Goal: Task Accomplishment & Management: Use online tool/utility

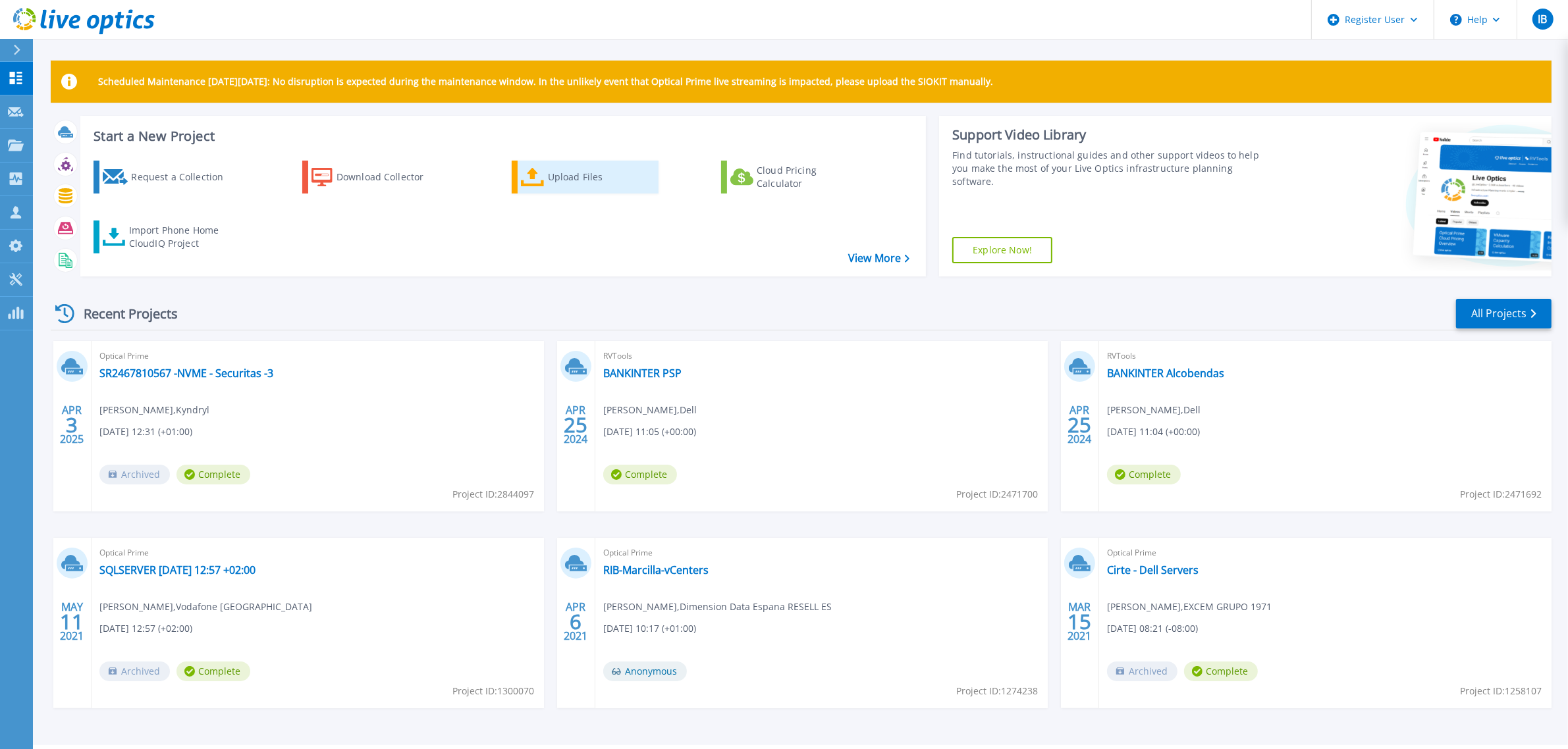
click at [580, 178] on div "Upload Files" at bounding box center [600, 177] width 106 height 27
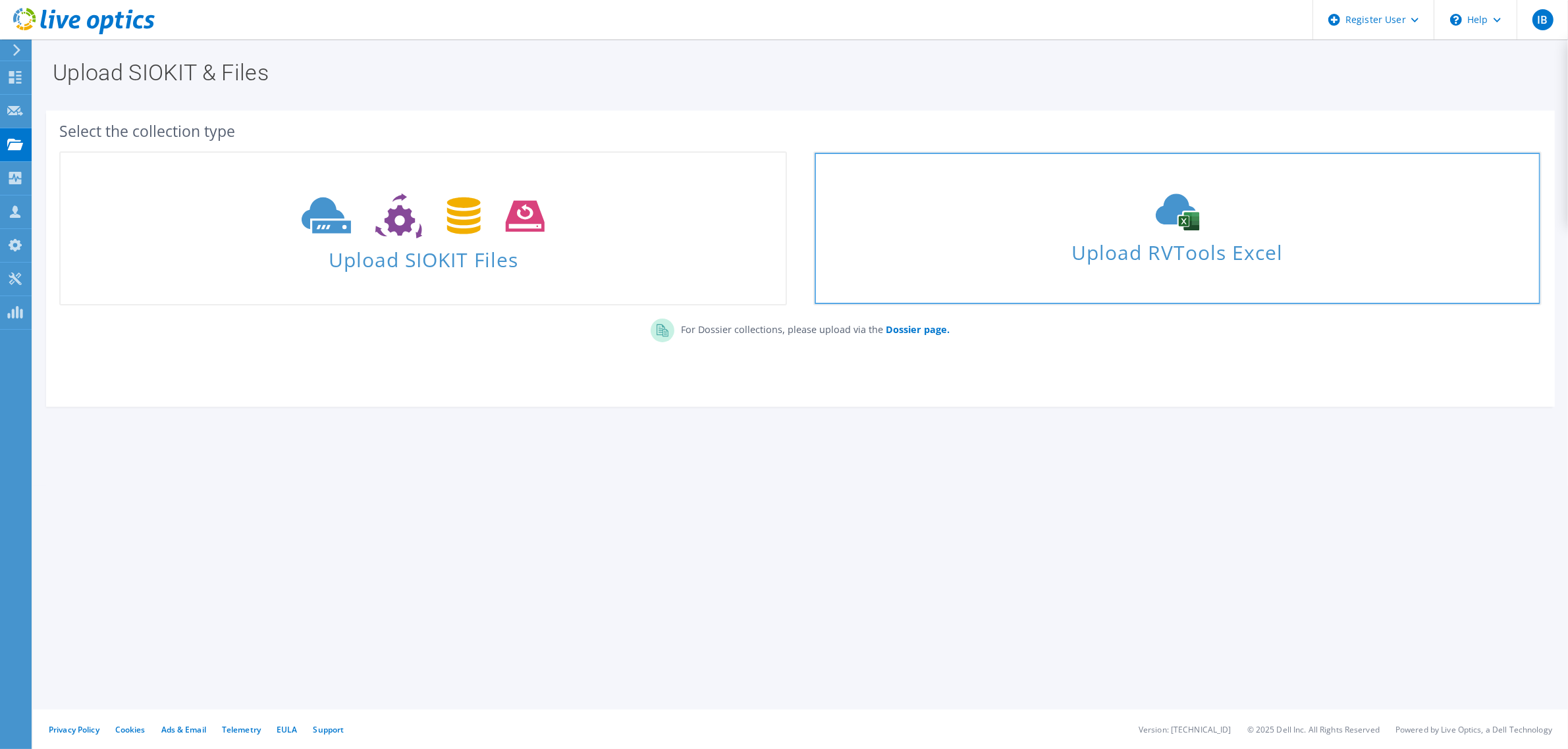
click at [1301, 244] on span "Upload RVTools Excel" at bounding box center [1177, 249] width 725 height 29
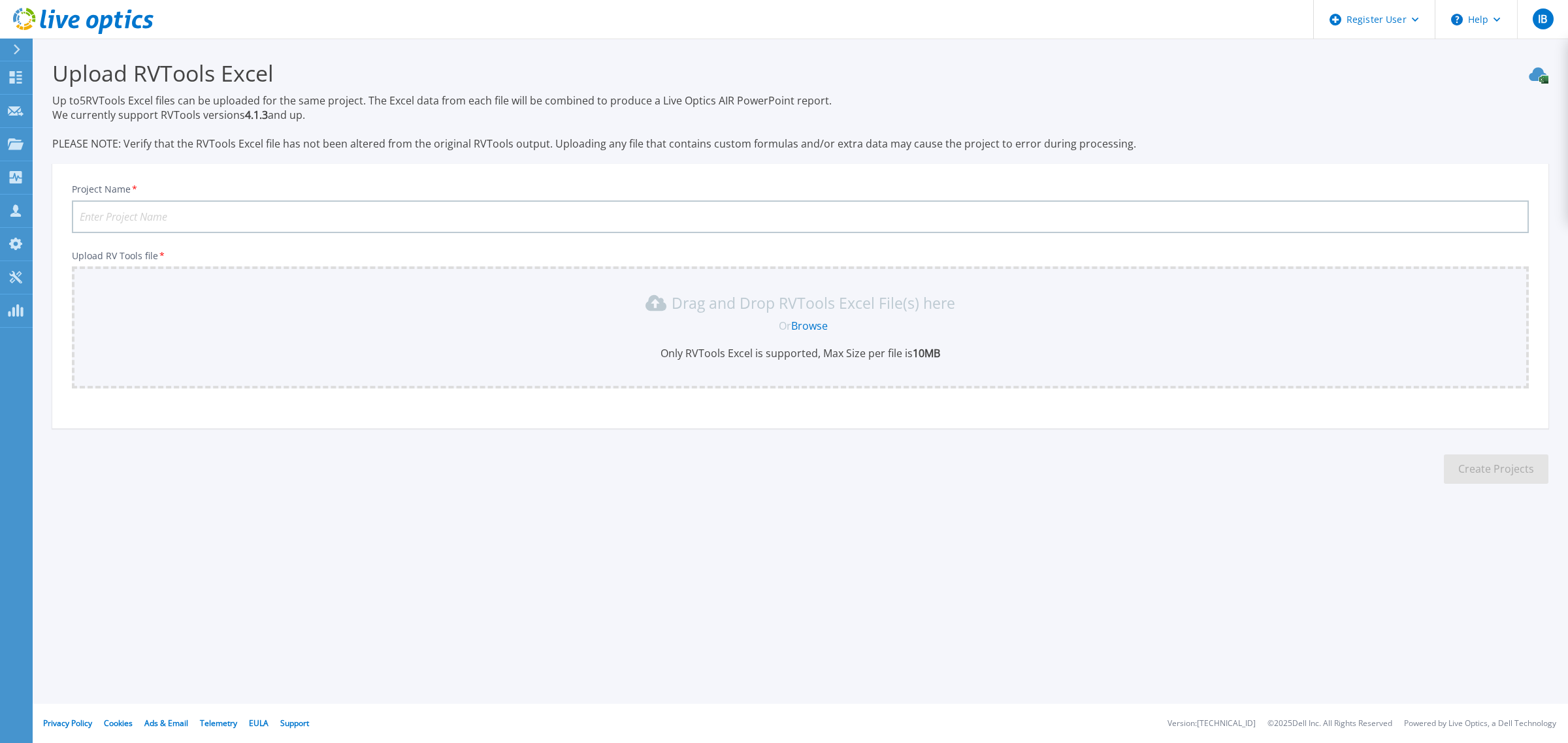
click at [193, 211] on input "Project Name *" at bounding box center [800, 216] width 1457 height 33
type input "GESTAMP - [DATE]"
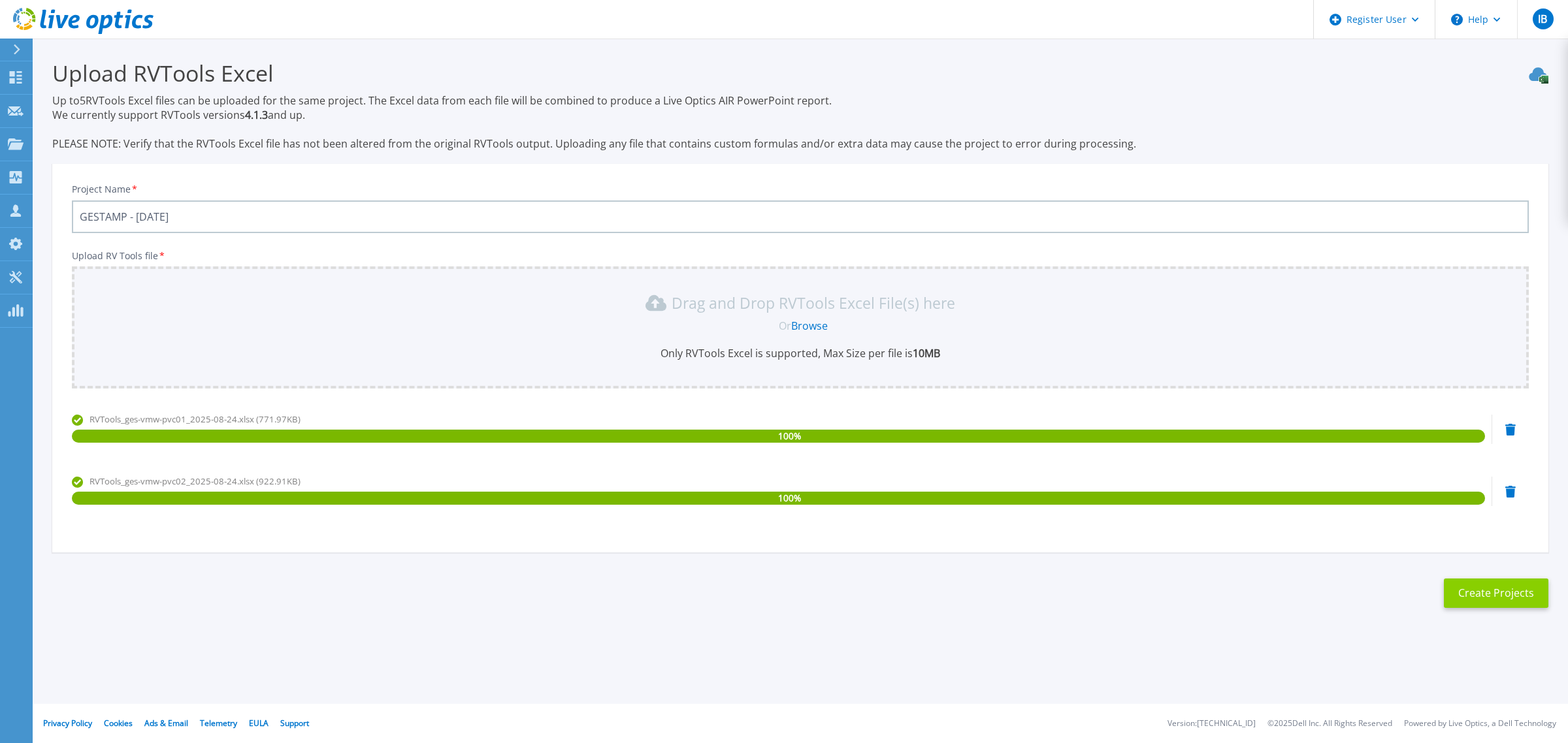
click at [1485, 594] on button "Create Projects" at bounding box center [1496, 593] width 105 height 29
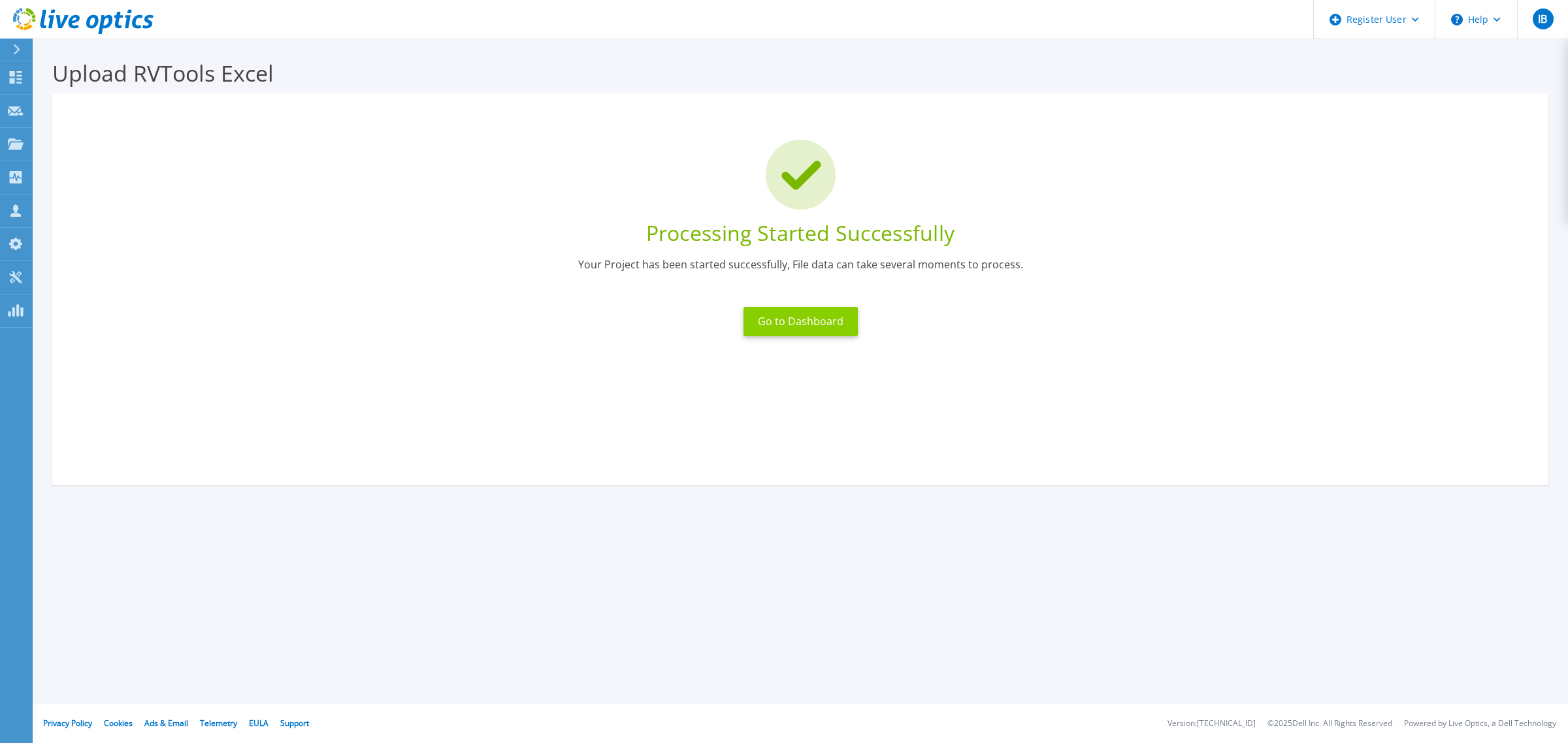
click at [783, 315] on button "Go to Dashboard" at bounding box center [800, 322] width 114 height 29
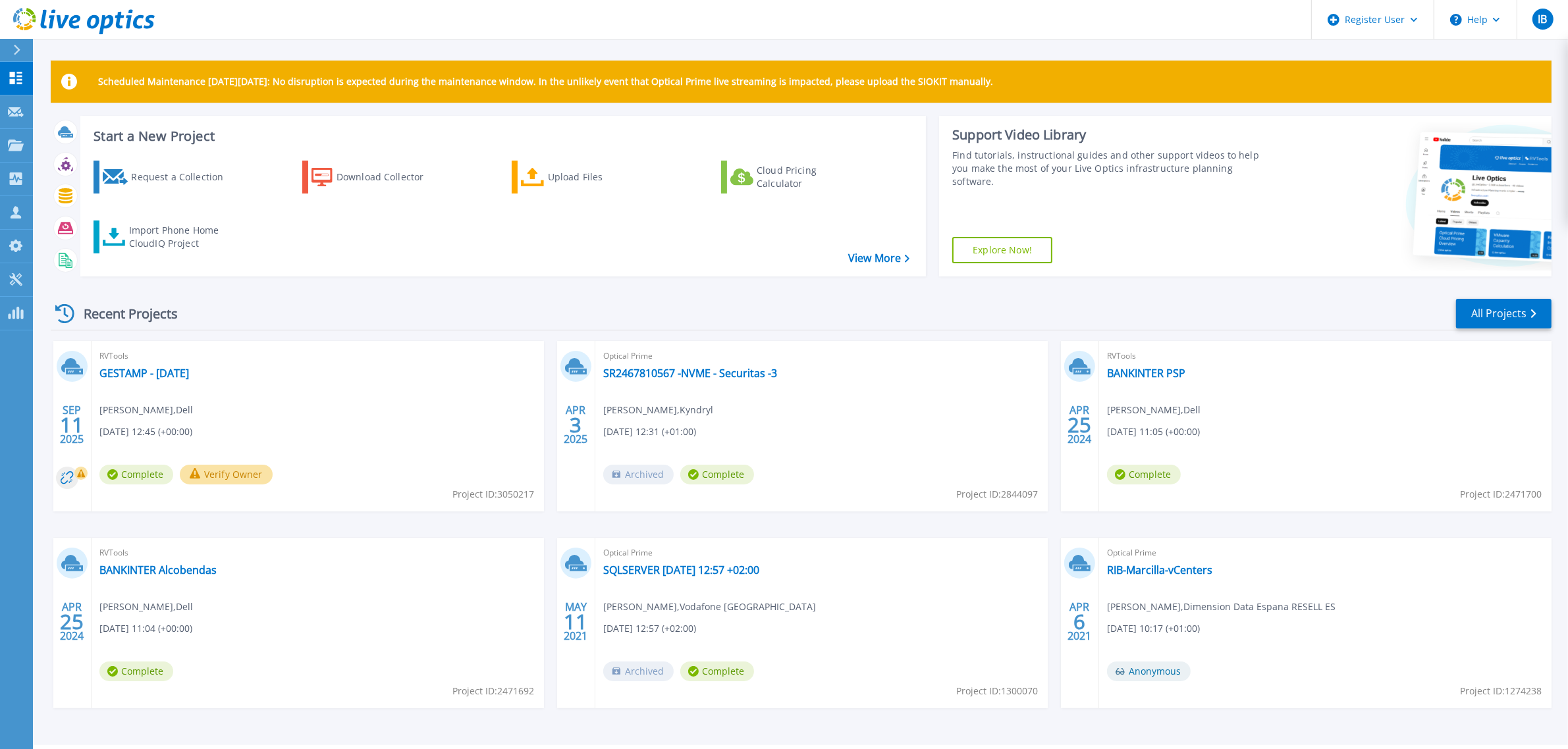
click at [201, 370] on div "RVTools GESTAMP - Sep 2025 Ismael Bravo , Dell 09/11/2025, 12:45 (+00:00) Compl…" at bounding box center [317, 426] width 452 height 170
click at [150, 370] on link "GESTAMP - Sep 2025" at bounding box center [144, 373] width 89 height 13
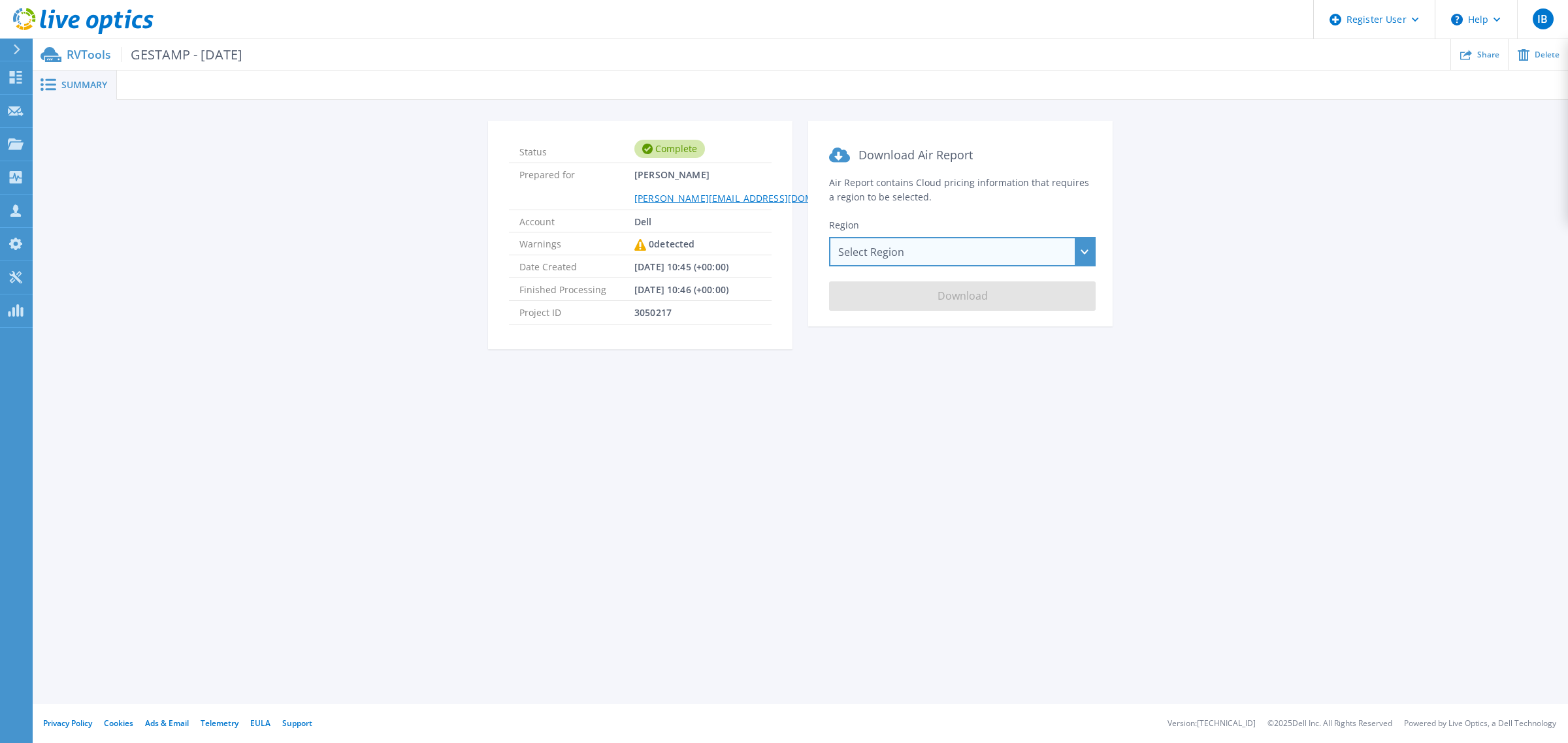
click at [889, 248] on div "Select Region Asia Pacific (Hong Kong) Asia Pacific (Mumbai) Asia Pacific (Seou…" at bounding box center [963, 252] width 266 height 29
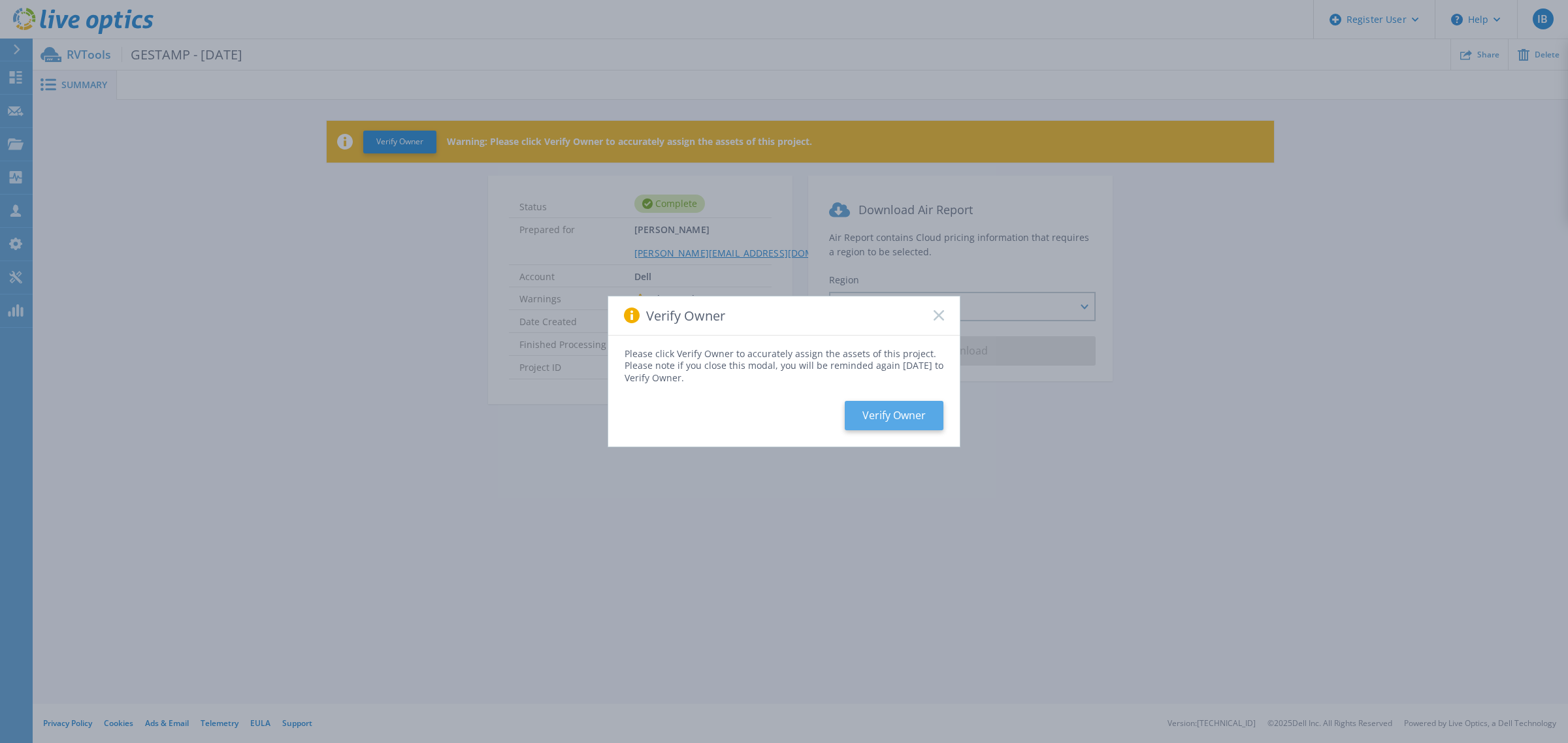
click at [875, 410] on button "Verify Owner" at bounding box center [894, 415] width 98 height 29
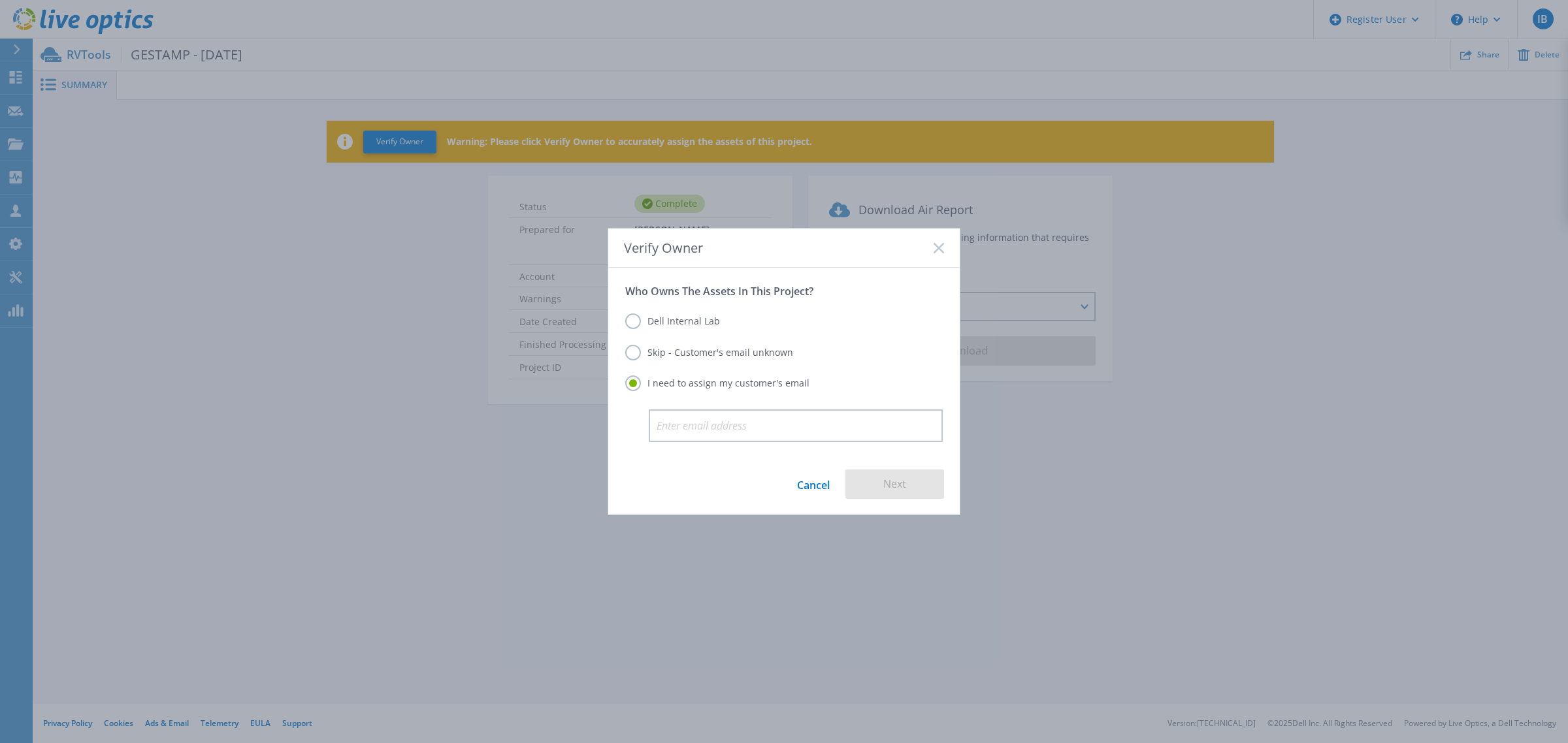
click at [634, 326] on label "Dell Internal Lab" at bounding box center [673, 321] width 95 height 16
click at [0, 0] on input "Dell Internal Lab" at bounding box center [0, 0] width 0 height 0
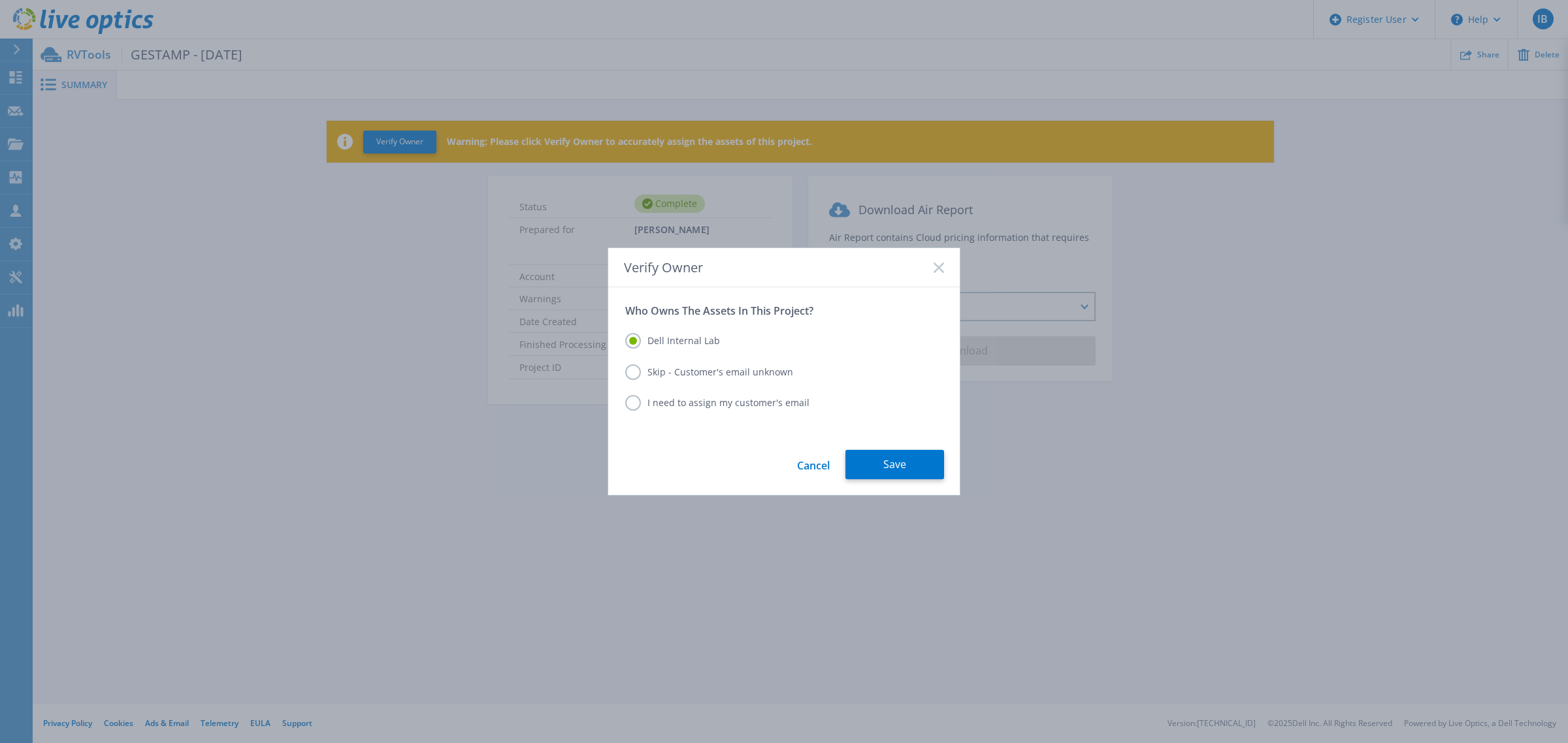
click at [635, 376] on label "Skip - Customer's email unknown" at bounding box center [709, 372] width 168 height 16
click at [0, 0] on input "Skip - Customer's email unknown" at bounding box center [0, 0] width 0 height 0
click at [897, 464] on button "Next" at bounding box center [895, 464] width 98 height 29
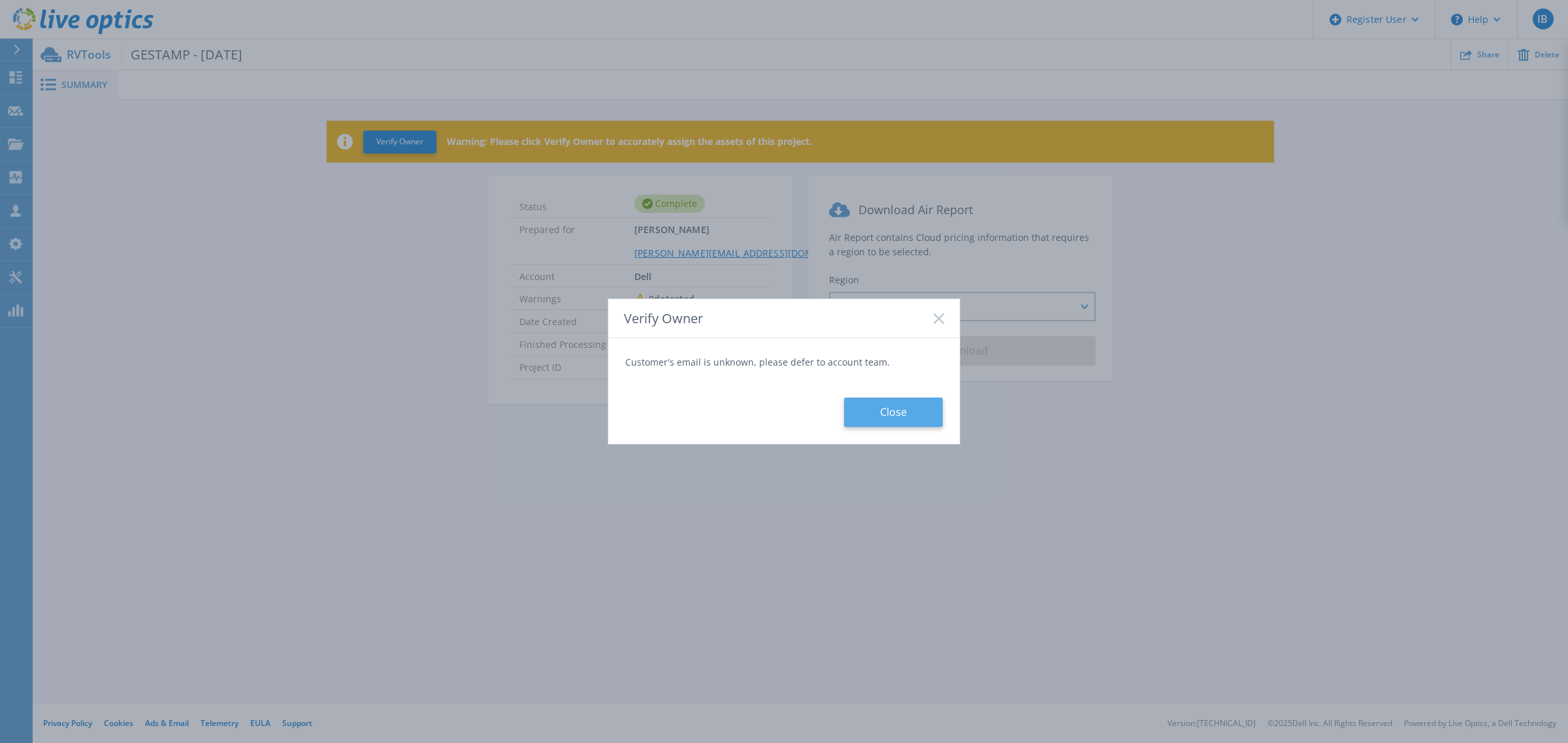
click at [905, 416] on button "Close" at bounding box center [893, 412] width 98 height 29
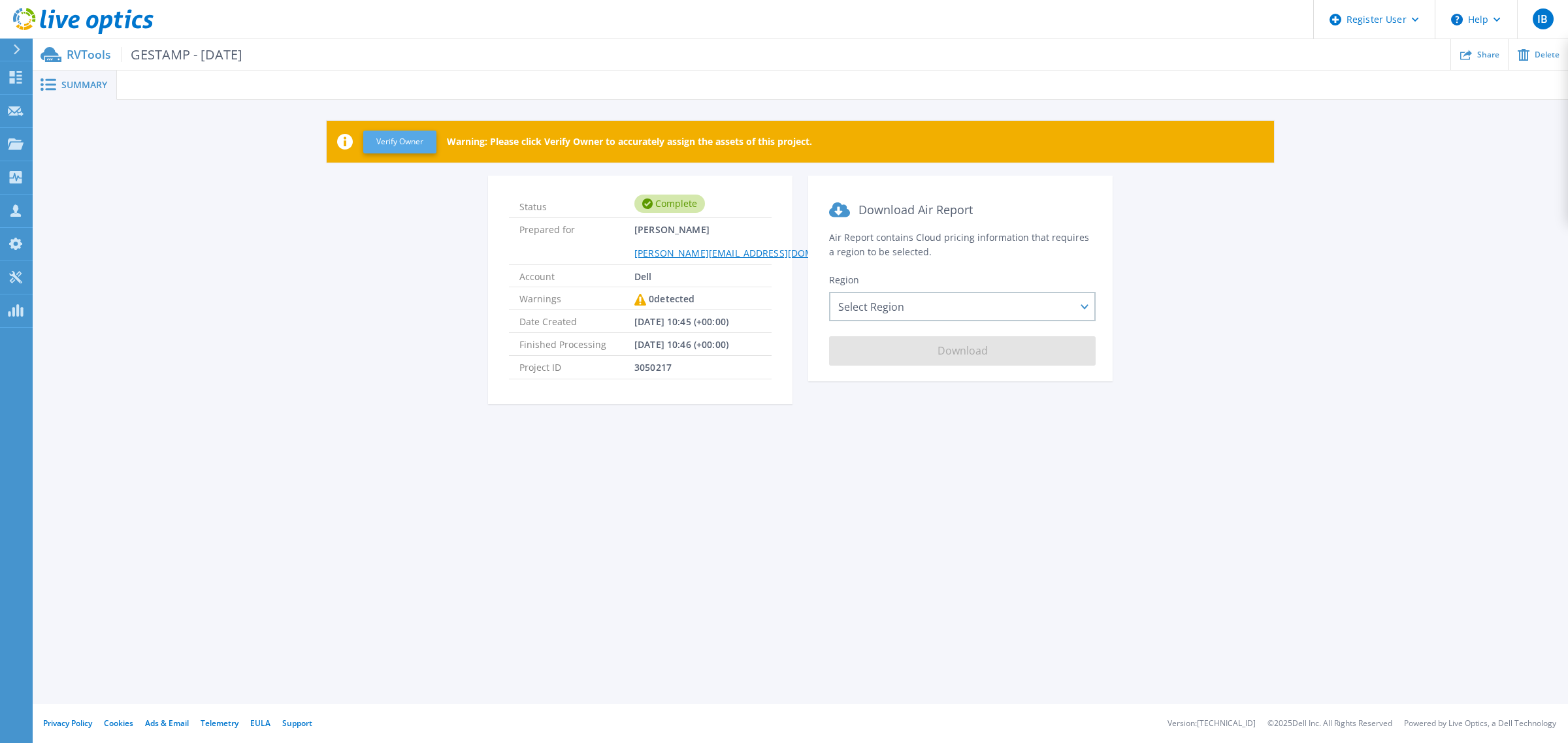
click at [393, 138] on button "Verify Owner" at bounding box center [400, 141] width 74 height 23
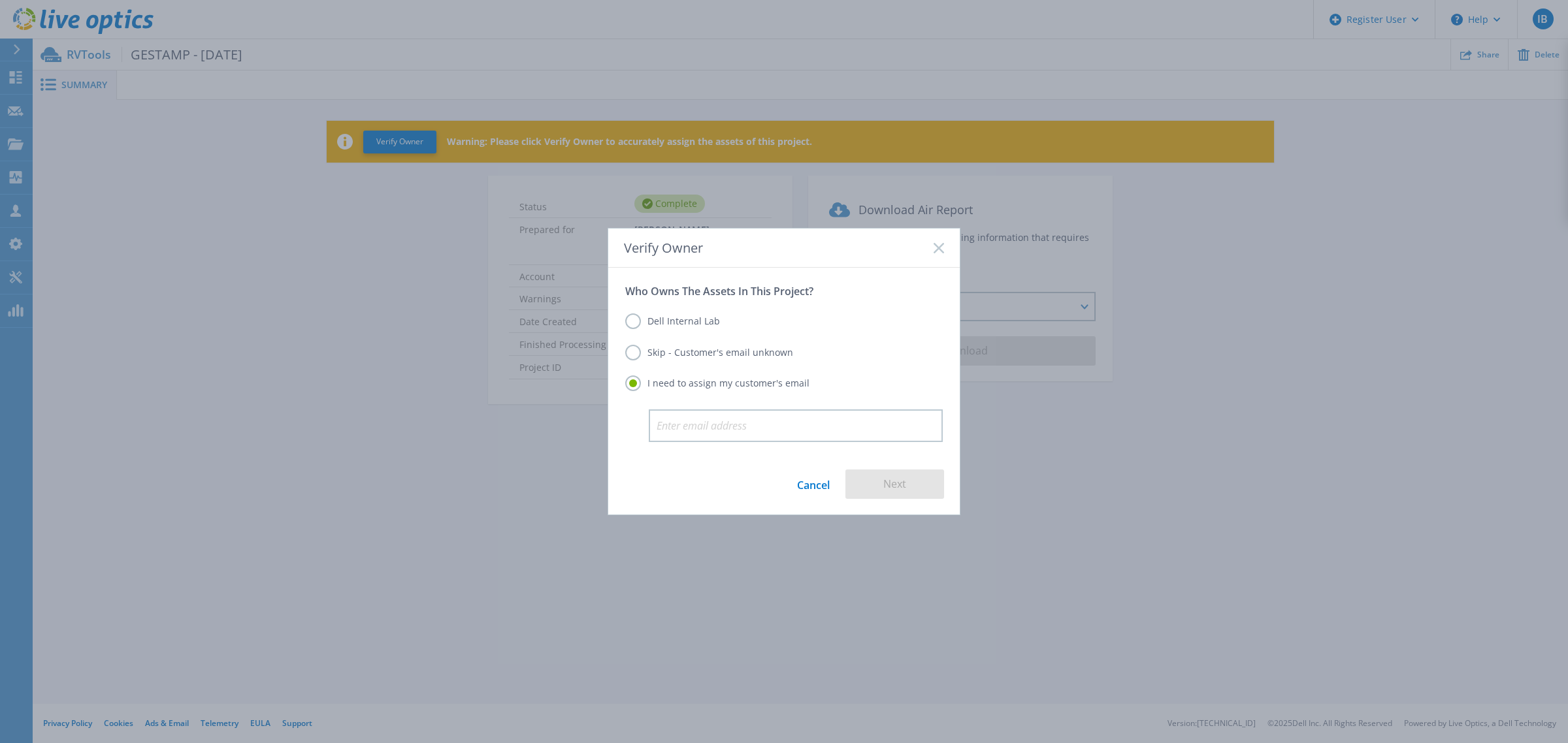
click at [637, 329] on label "Dell Internal Lab" at bounding box center [673, 321] width 95 height 16
click at [0, 0] on input "Dell Internal Lab" at bounding box center [0, 0] width 0 height 0
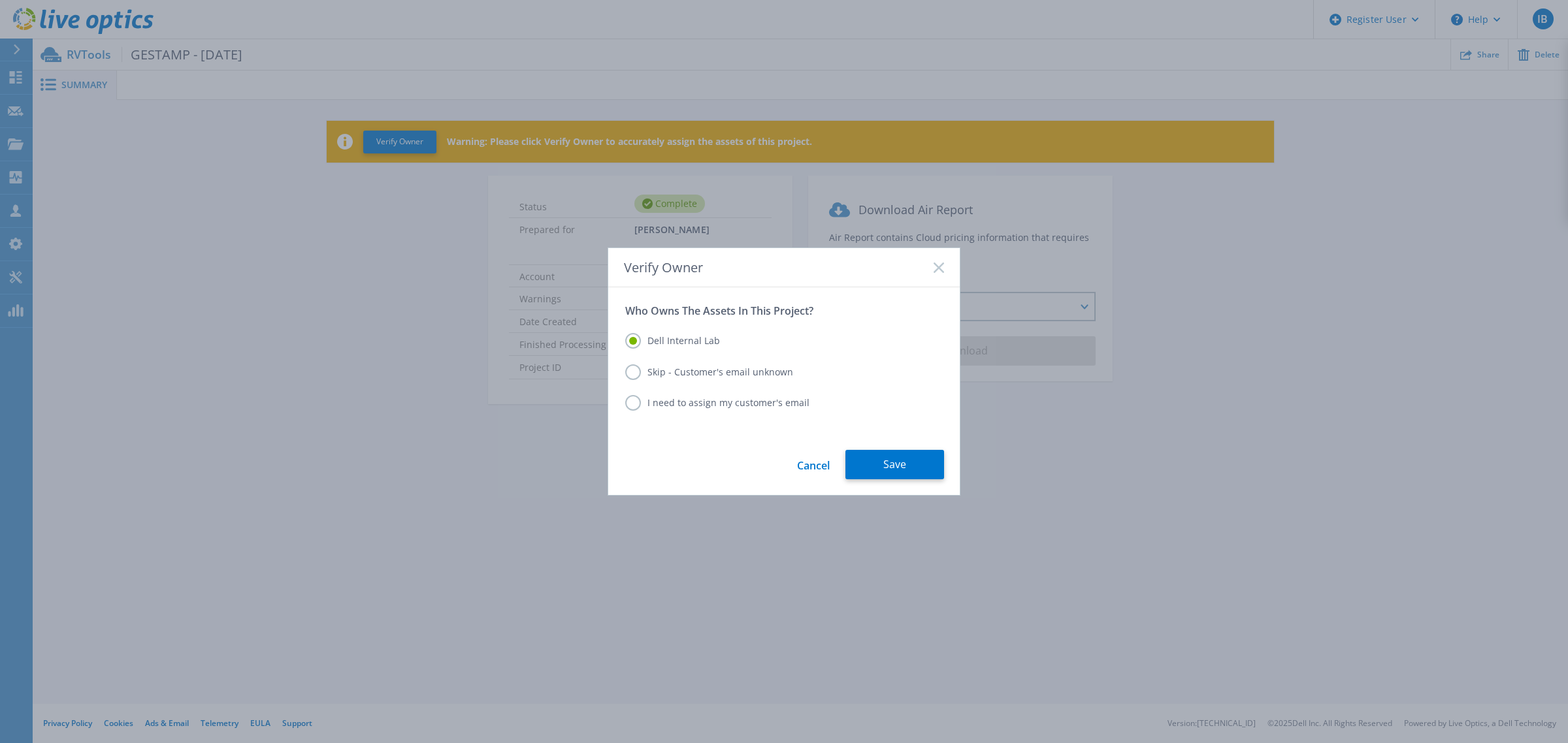
click at [636, 376] on label "Skip - Customer's email unknown" at bounding box center [709, 372] width 168 height 16
click at [0, 0] on input "Skip - Customer's email unknown" at bounding box center [0, 0] width 0 height 0
click at [635, 400] on label "I need to assign my customer's email" at bounding box center [718, 403] width 184 height 16
click at [0, 0] on input "I need to assign my customer's email" at bounding box center [0, 0] width 0 height 0
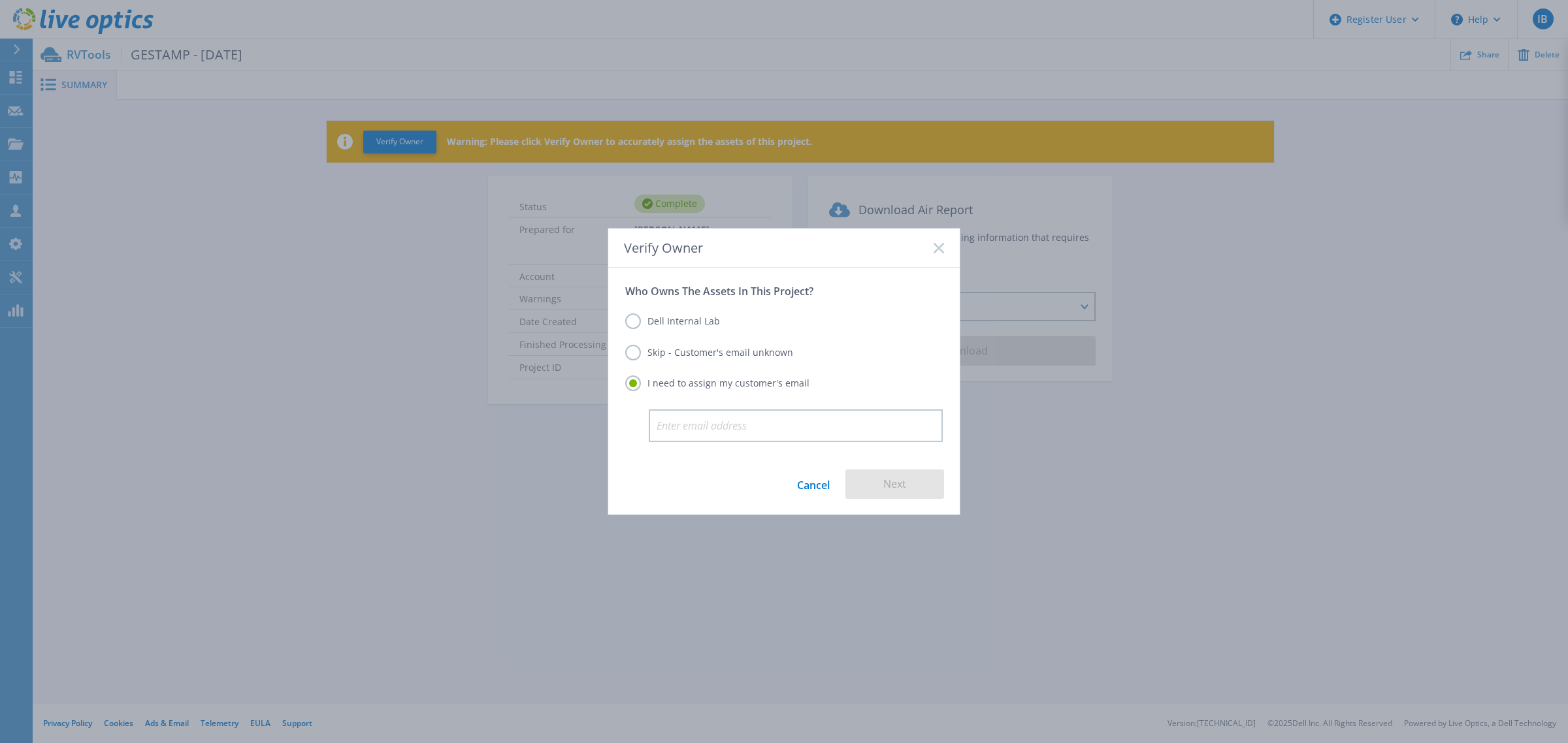
click at [630, 356] on label "Skip - Customer's email unknown" at bounding box center [709, 352] width 168 height 16
click at [0, 0] on input "Skip - Customer's email unknown" at bounding box center [0, 0] width 0 height 0
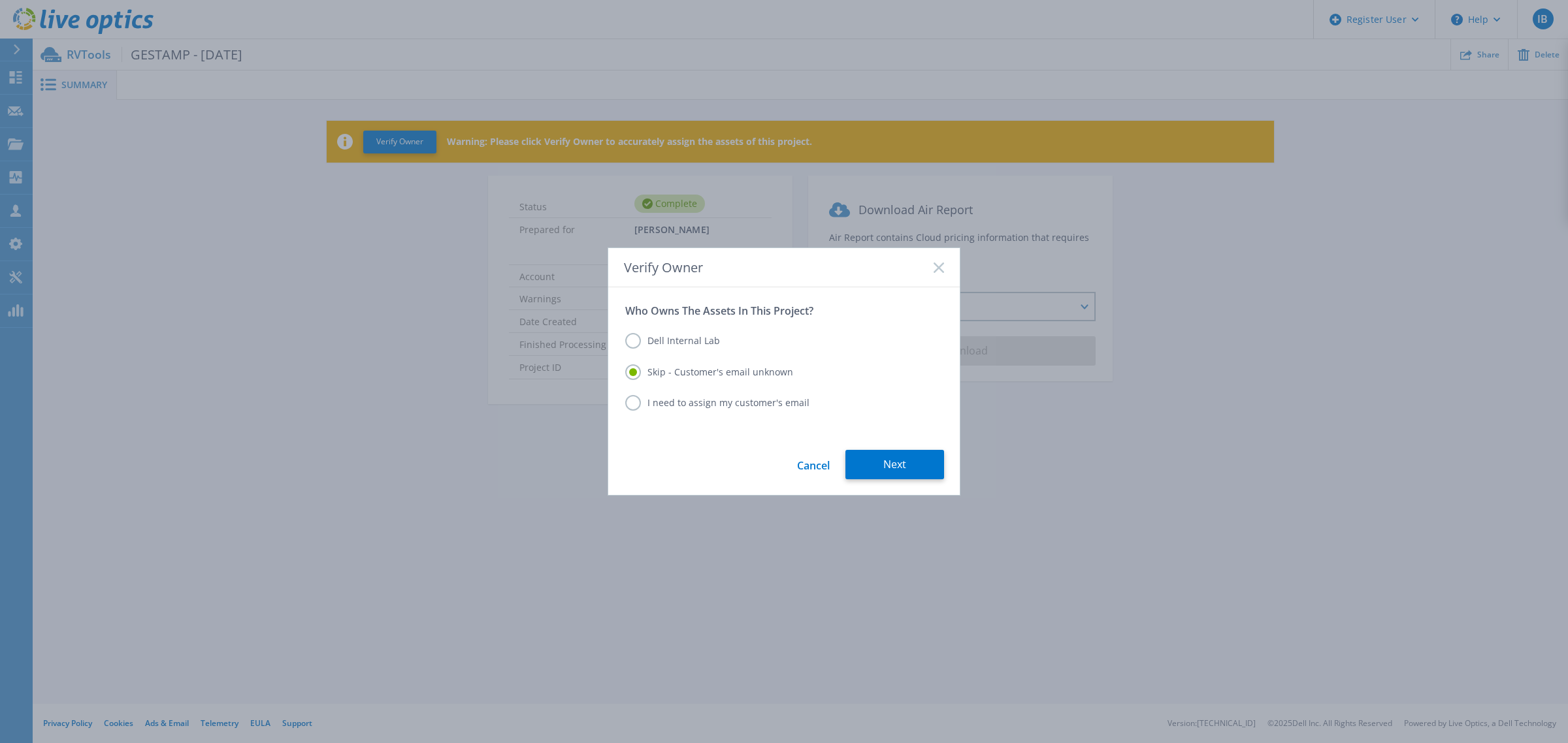
click at [630, 340] on label "Dell Internal Lab" at bounding box center [673, 340] width 95 height 16
click at [0, 0] on input "Dell Internal Lab" at bounding box center [0, 0] width 0 height 0
click at [886, 462] on button "Save" at bounding box center [895, 464] width 98 height 29
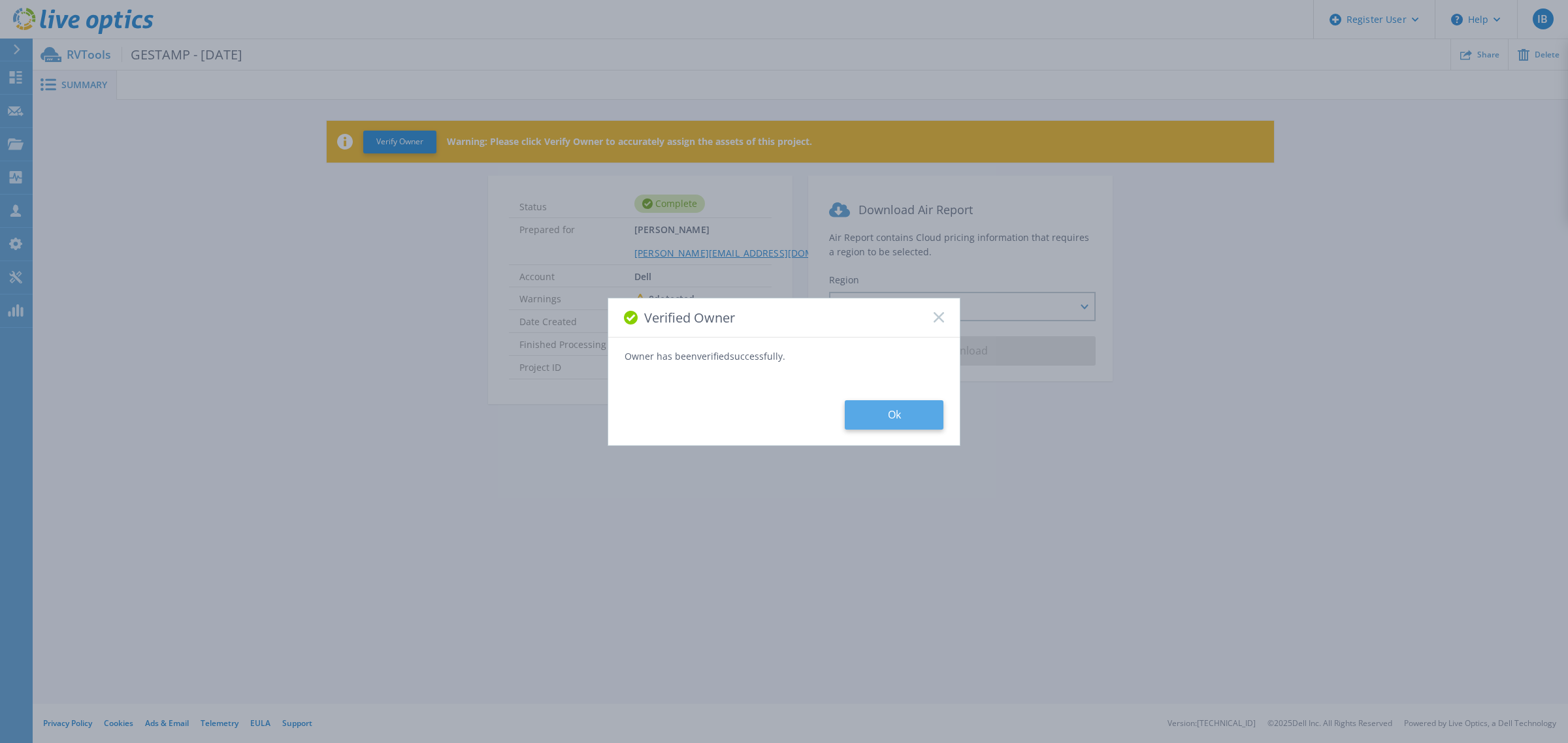
click at [877, 414] on button "Ok" at bounding box center [894, 415] width 98 height 29
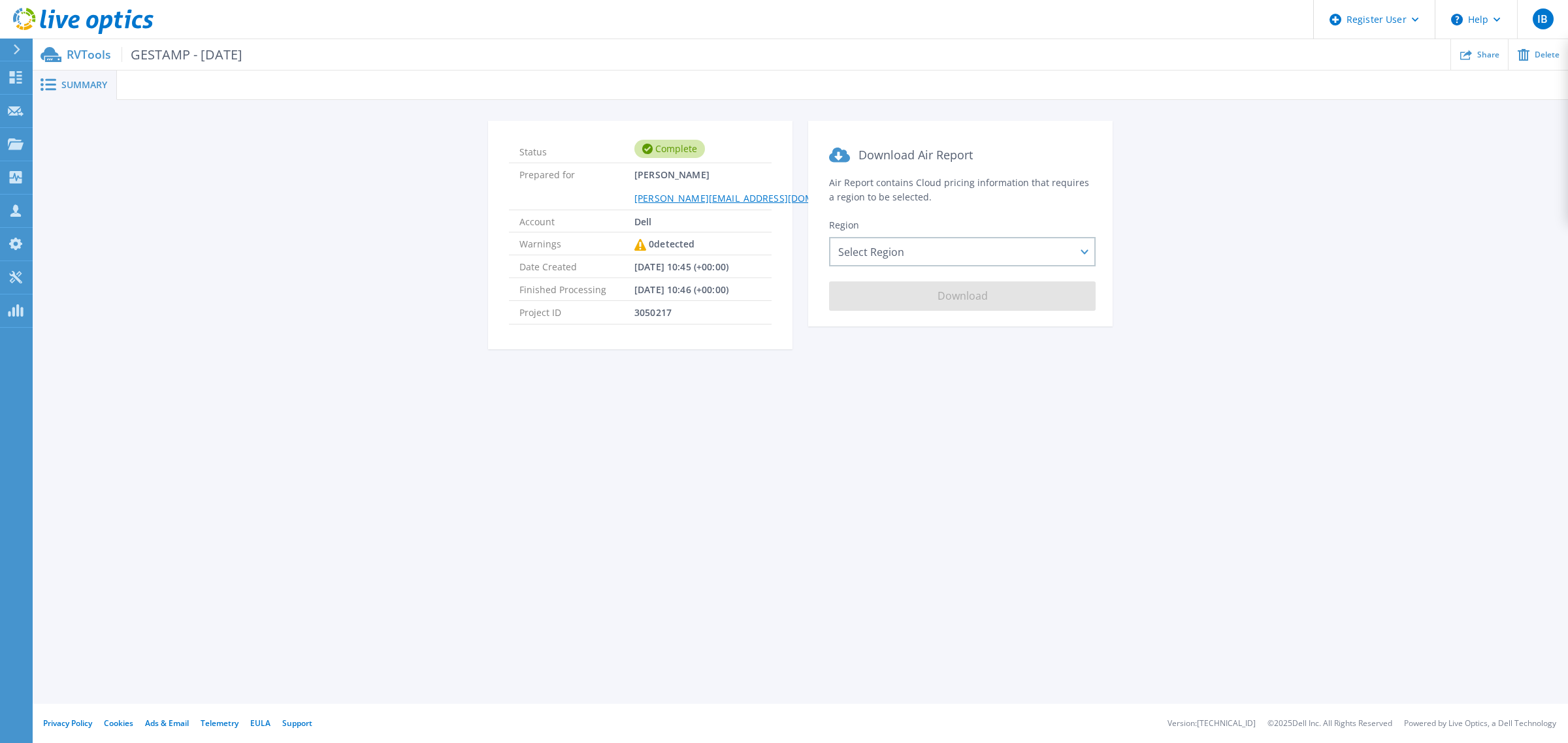
click at [93, 82] on span "Summary" at bounding box center [85, 85] width 46 height 9
click at [925, 238] on div "Select Region Asia Pacific (Hong Kong) Asia Pacific (Mumbai) Asia Pacific (Seou…" at bounding box center [963, 252] width 266 height 29
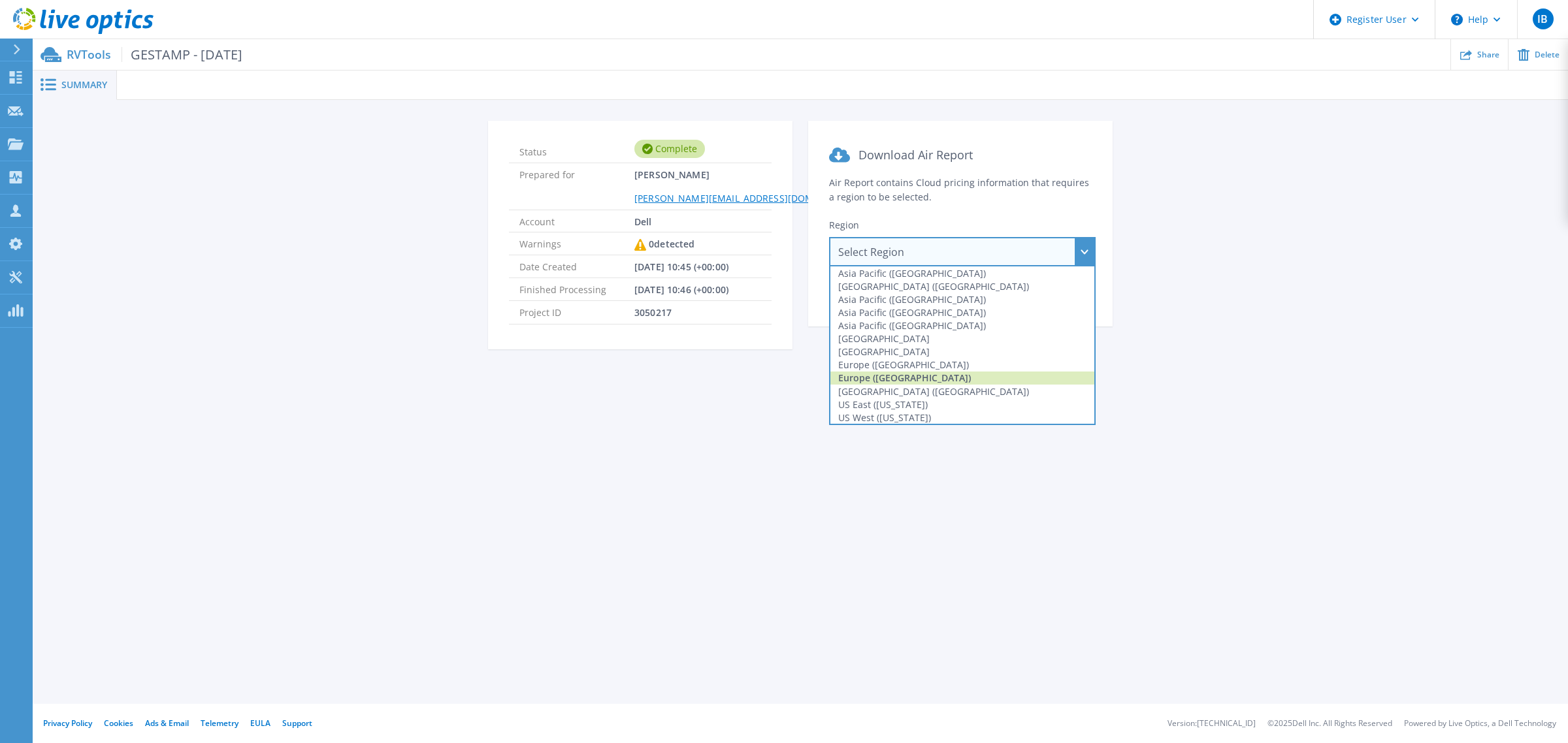
click at [887, 376] on div "Europe (London)" at bounding box center [962, 378] width 264 height 13
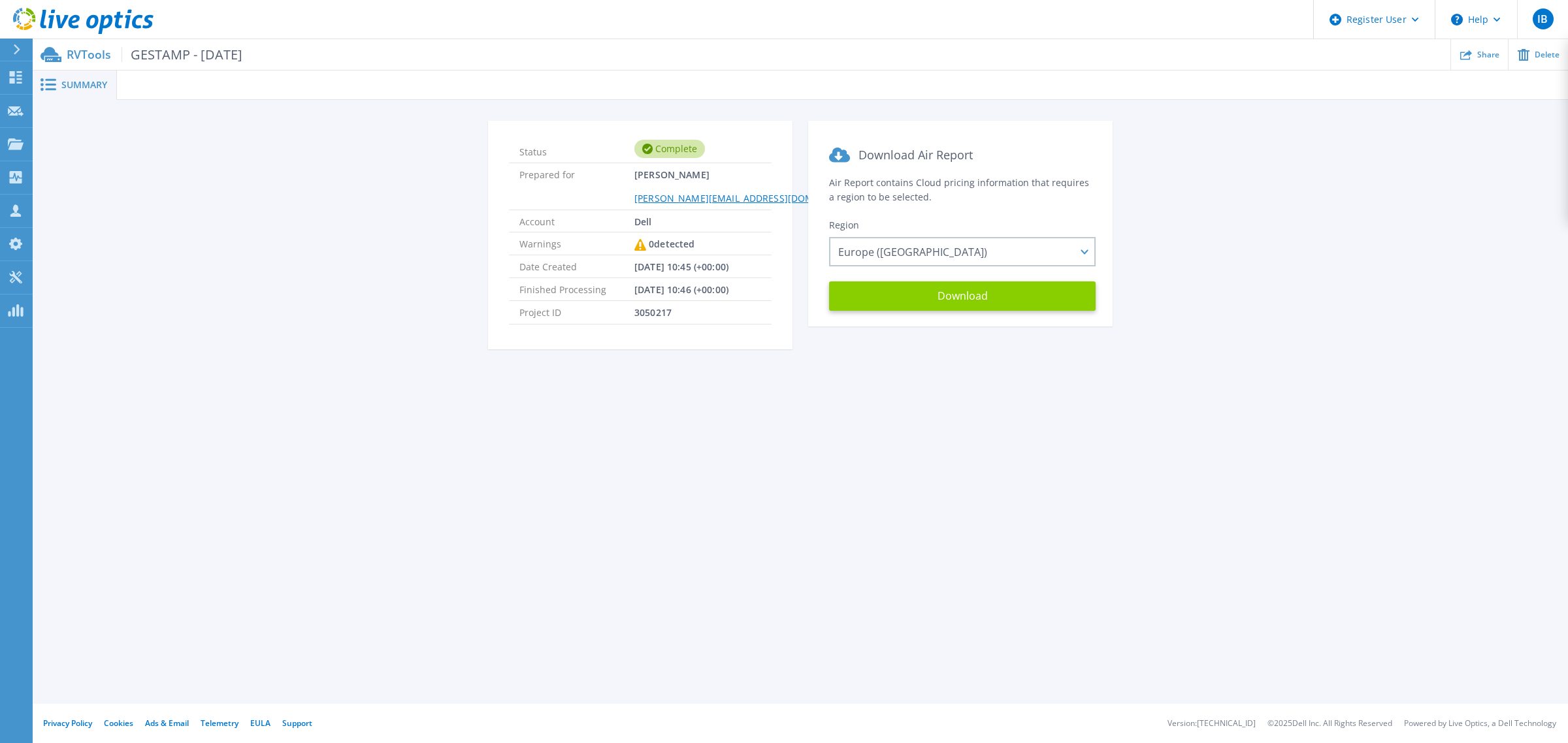
click at [957, 299] on button "Download" at bounding box center [963, 296] width 266 height 29
click at [90, 58] on p "RVTools GESTAMP - Sep 2025" at bounding box center [154, 55] width 175 height 15
click at [89, 80] on span "Summary" at bounding box center [85, 85] width 46 height 9
click at [20, 85] on link "Dashboard Dashboard" at bounding box center [16, 78] width 33 height 33
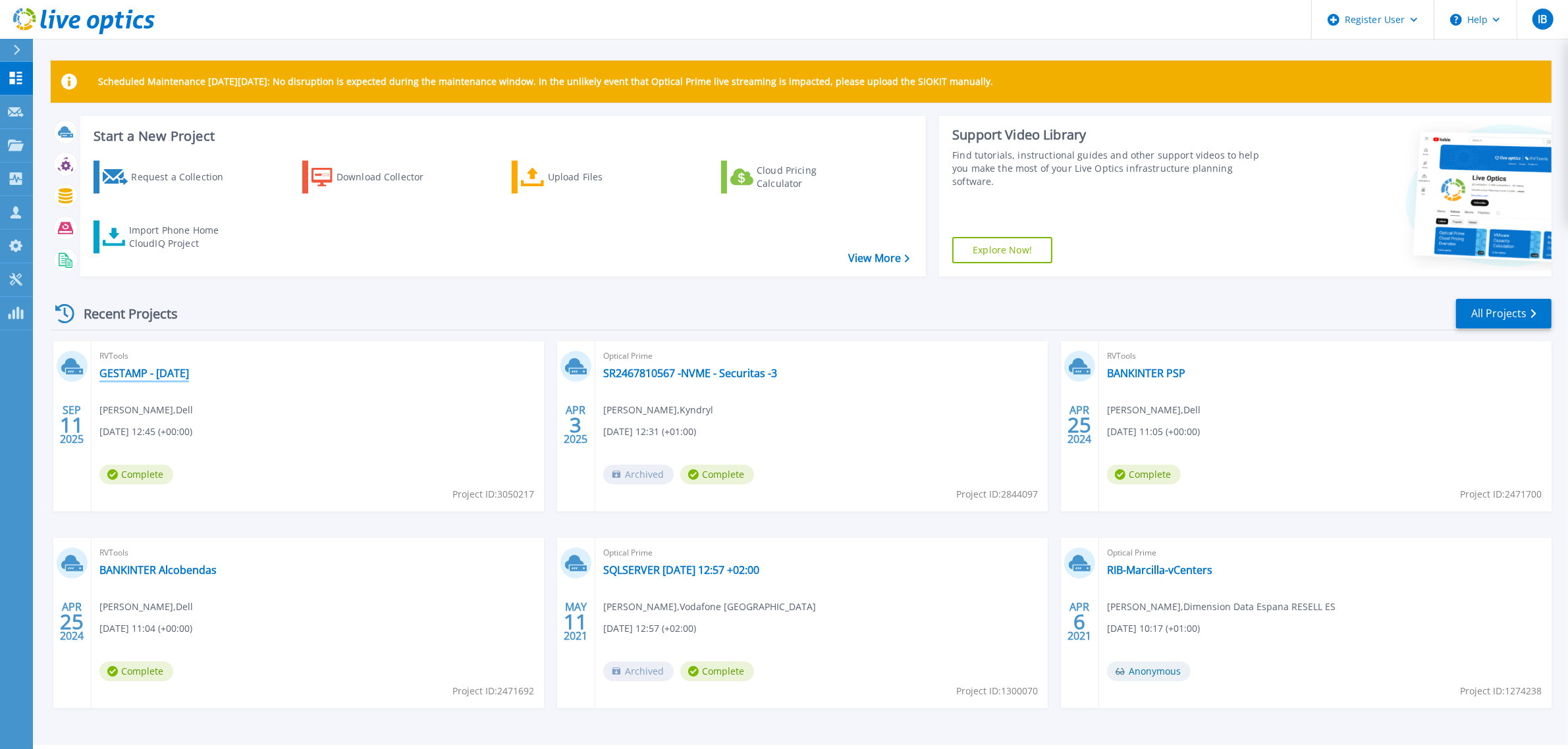
click at [164, 377] on link "GESTAMP - [DATE]" at bounding box center [144, 373] width 89 height 13
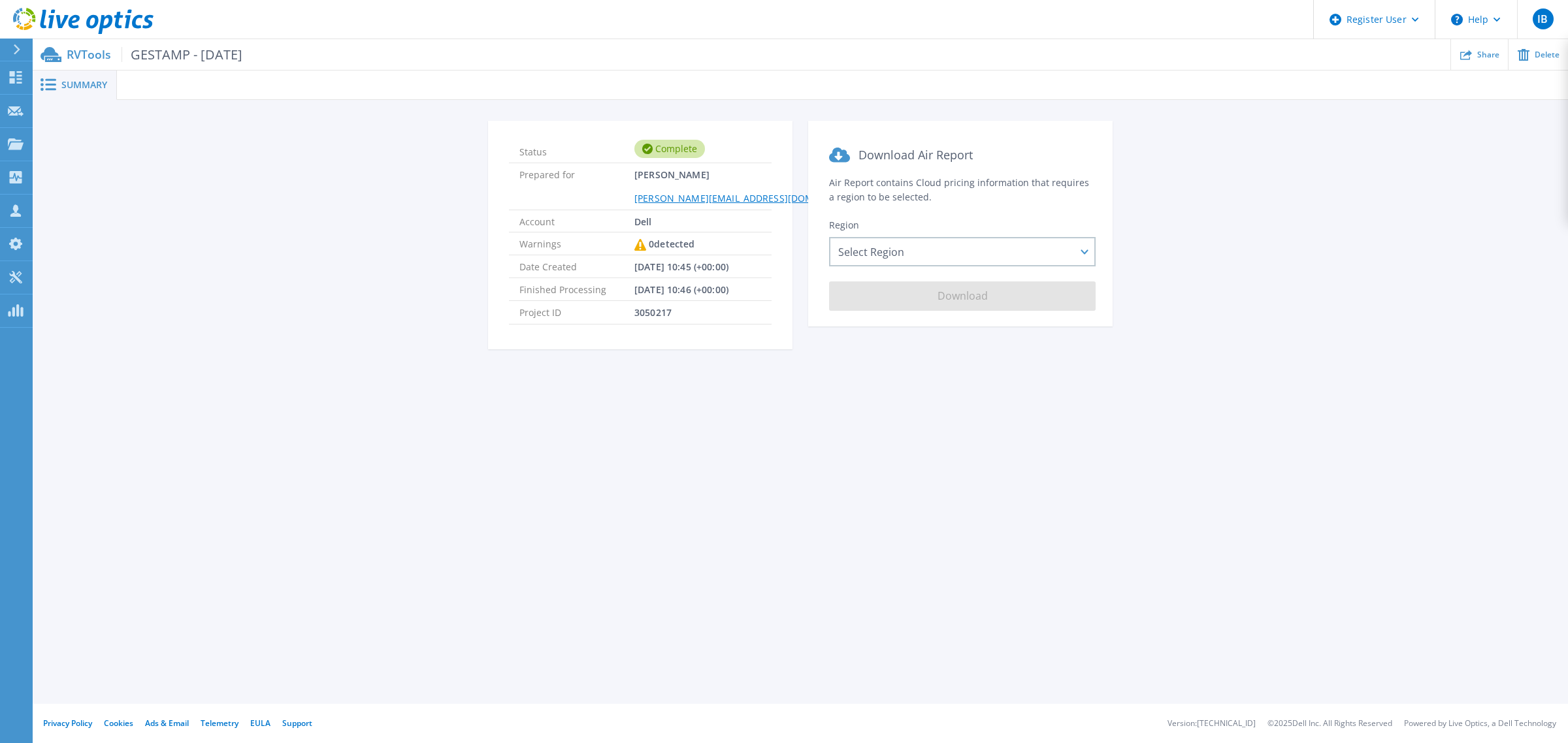
click at [76, 84] on span "Summary" at bounding box center [85, 85] width 46 height 9
click at [1080, 242] on div "Select Region Asia Pacific (Hong Kong) Asia Pacific (Mumbai) Asia Pacific (Seou…" at bounding box center [963, 252] width 266 height 29
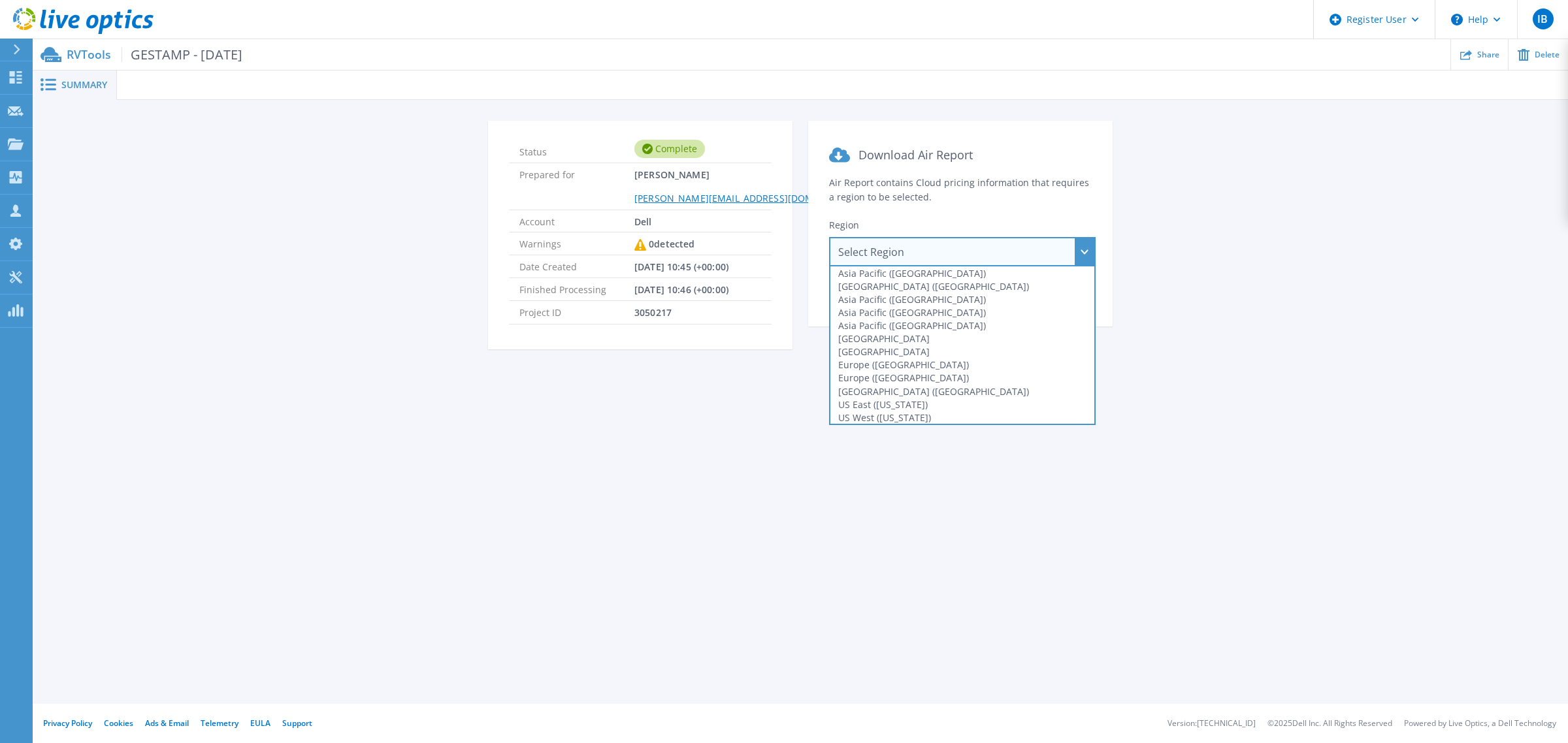
click at [1105, 214] on section "Download Air Report Air Report contains Cloud pricing information that requires…" at bounding box center [960, 223] width 304 height 206
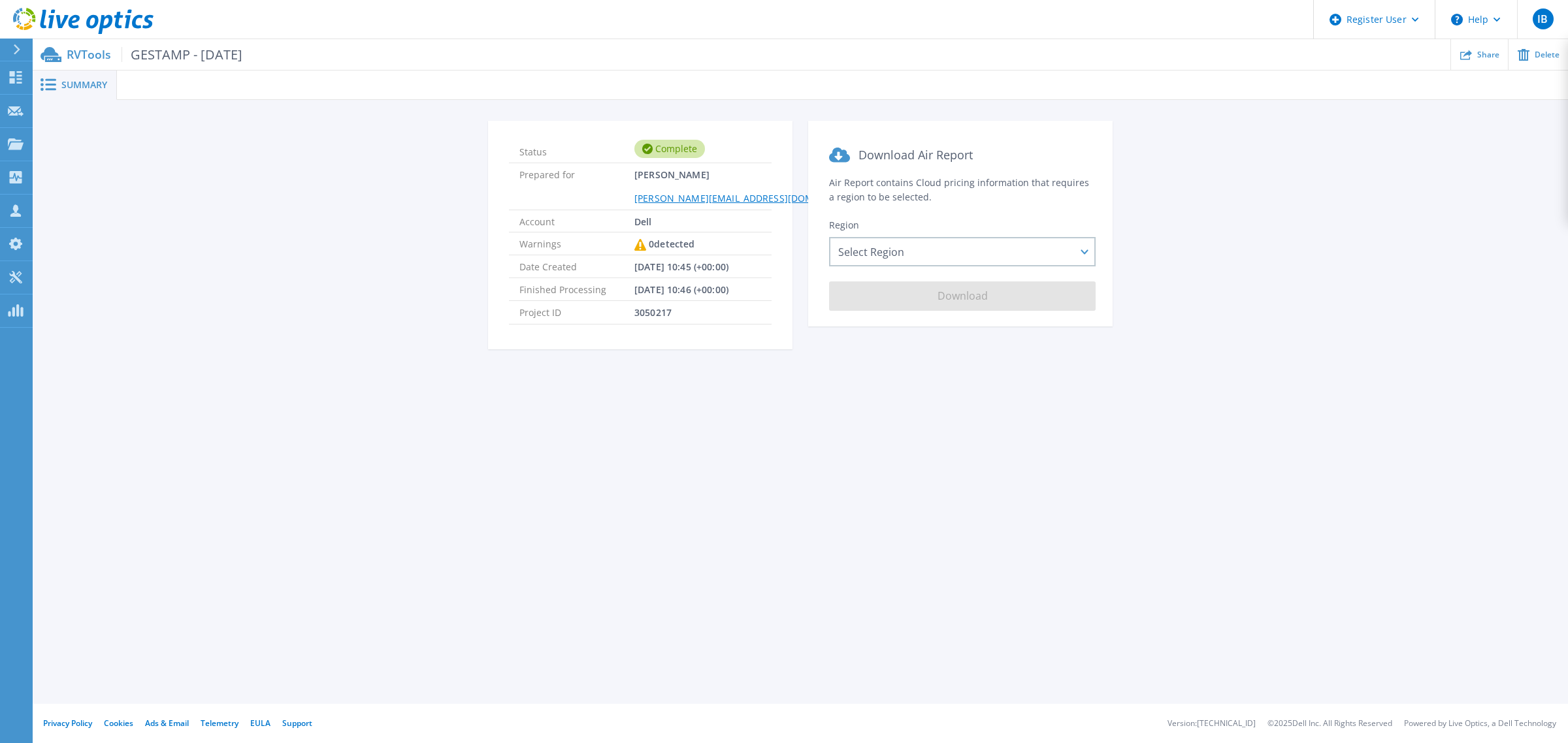
click at [216, 57] on span "GESTAMP - [DATE]" at bounding box center [182, 55] width 121 height 15
click at [158, 57] on span "GESTAMP - [DATE]" at bounding box center [182, 55] width 121 height 15
click at [105, 53] on p "RVTools GESTAMP - Sep 2025" at bounding box center [154, 55] width 175 height 15
click at [74, 84] on span "Summary" at bounding box center [85, 85] width 46 height 9
click at [38, 89] on span at bounding box center [46, 85] width 28 height 12
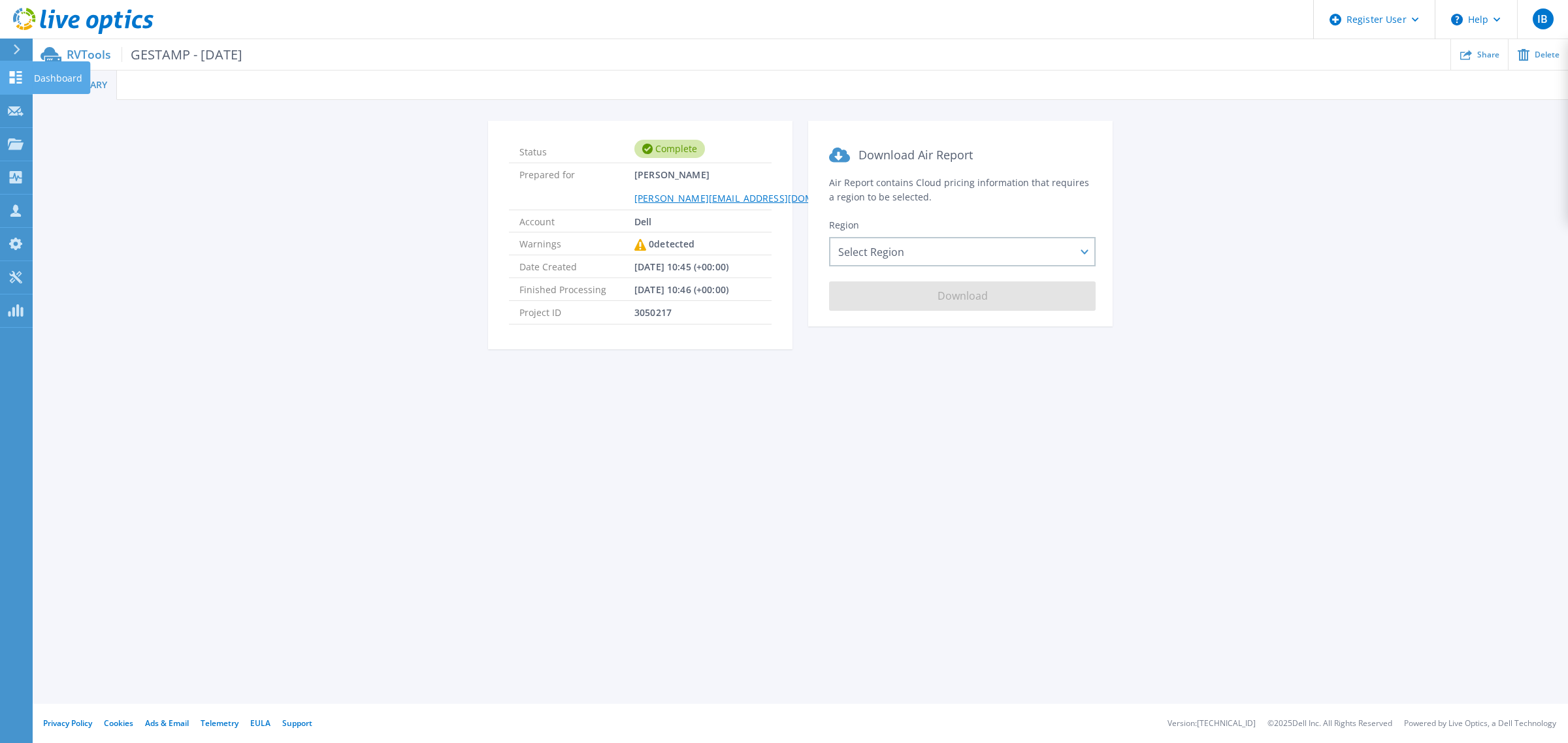
click at [21, 84] on link "Dashboard Dashboard" at bounding box center [16, 78] width 33 height 33
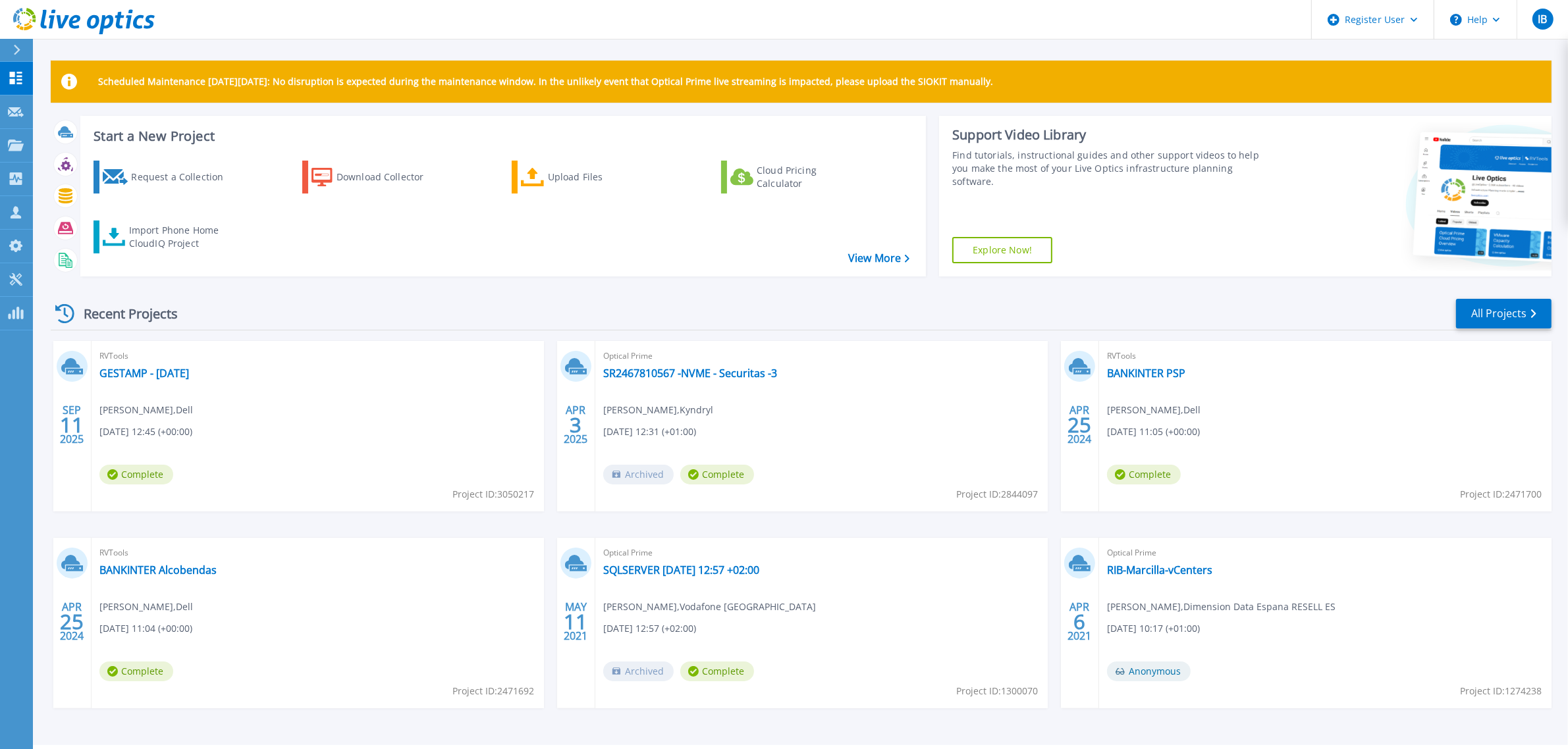
click at [476, 460] on div "RVTools GESTAMP - Sep 2025 Ismael Bravo , Dell 09/11/2025, 12:45 (+00:00) Compl…" at bounding box center [317, 426] width 452 height 170
click at [482, 482] on div "RVTools GESTAMP - Sep 2025 Ismael Bravo , Dell 09/11/2025, 12:45 (+00:00) Compl…" at bounding box center [317, 426] width 452 height 170
click at [146, 476] on span "Complete" at bounding box center [136, 474] width 74 height 20
click at [142, 435] on span "09/11/2025, 12:45 (+00:00)" at bounding box center [145, 432] width 93 height 15
click at [148, 370] on link "GESTAMP - [DATE]" at bounding box center [144, 373] width 89 height 13
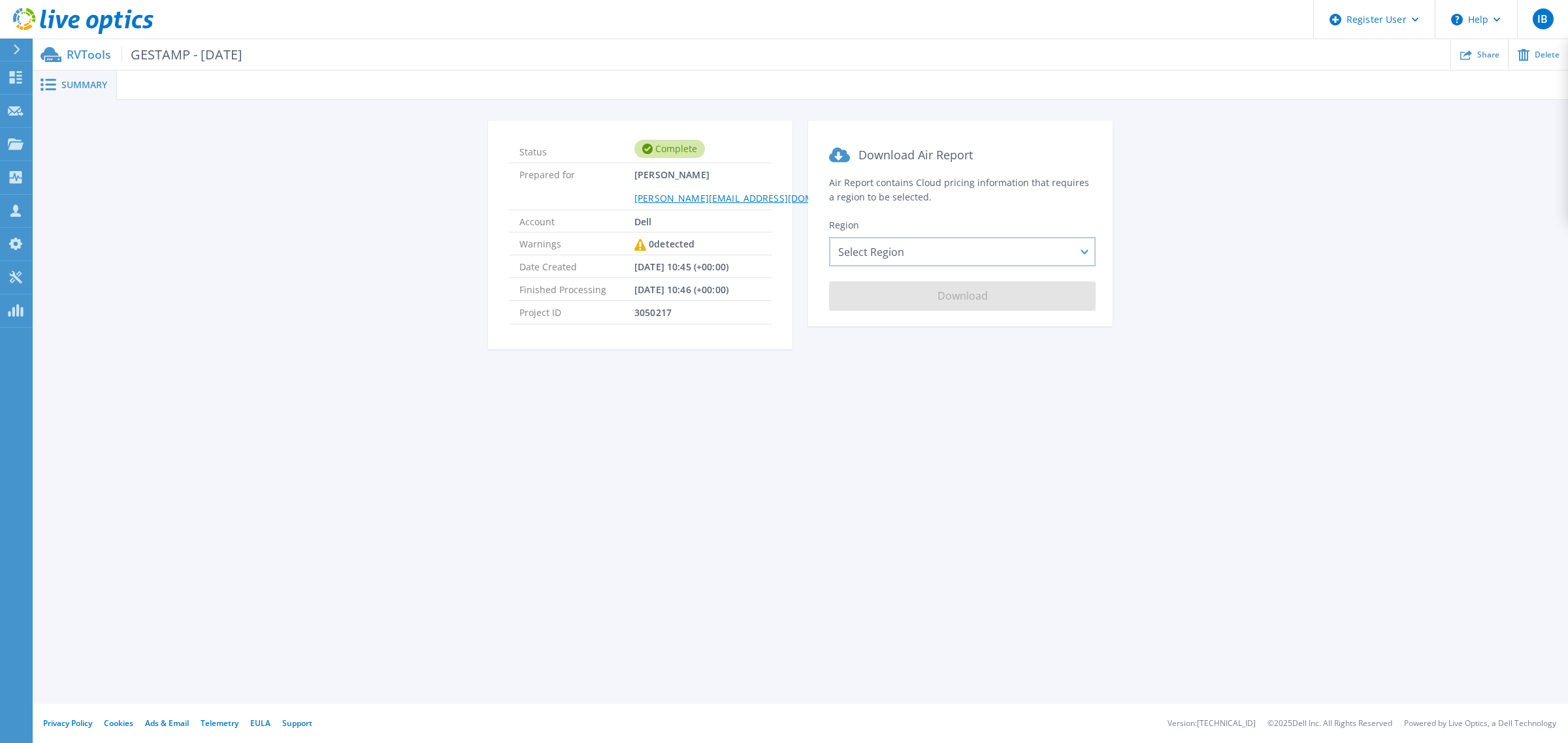
click at [1304, 377] on div "Status Complete Prepared for [PERSON_NAME] [PERSON_NAME][EMAIL_ADDRESS][DOMAIN_…" at bounding box center [800, 242] width 1535 height 285
